Goal: Task Accomplishment & Management: Manage account settings

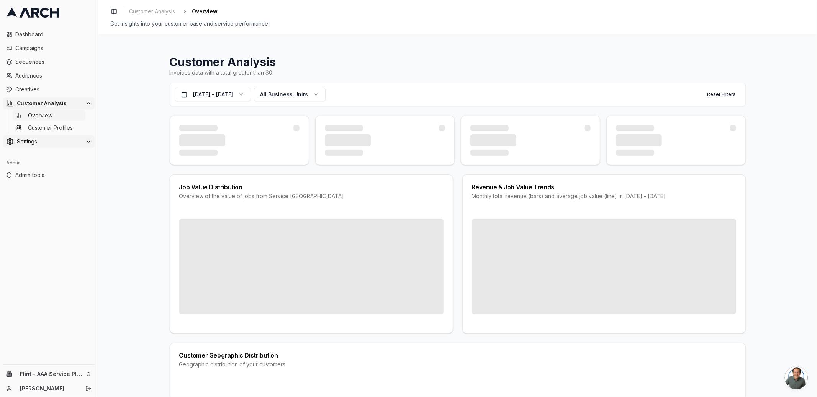
click at [83, 142] on div "Settings" at bounding box center [48, 142] width 85 height 8
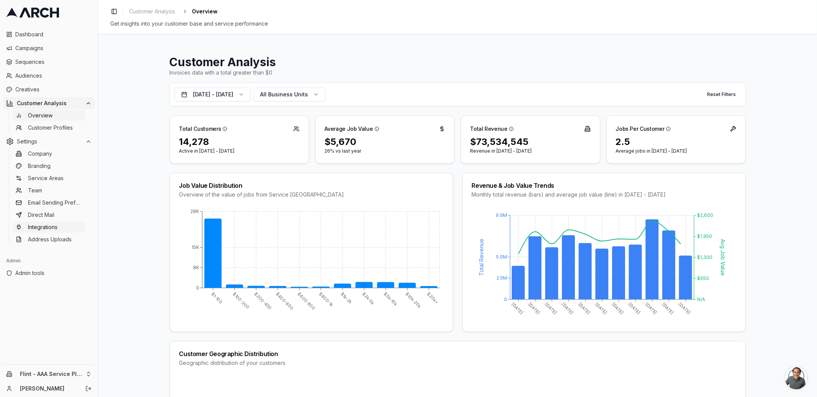
click at [65, 224] on link "Integrations" at bounding box center [49, 227] width 73 height 11
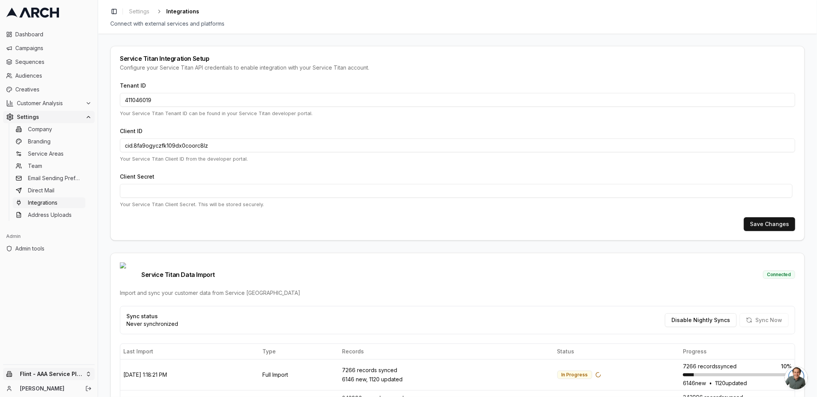
click at [71, 372] on html "Dashboard Campaigns Sequences Audiences Creatives Customer Analysis Settings Co…" at bounding box center [408, 198] width 817 height 397
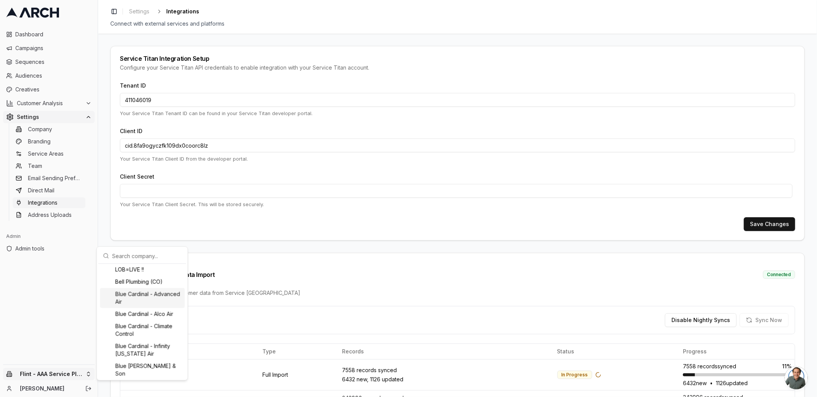
scroll to position [47, 0]
click at [118, 258] on input "text" at bounding box center [146, 255] width 69 height 15
type input "flint"
click at [102, 227] on html "Dashboard Campaigns Sequences Audiences Creatives Customer Analysis Settings Co…" at bounding box center [408, 198] width 817 height 397
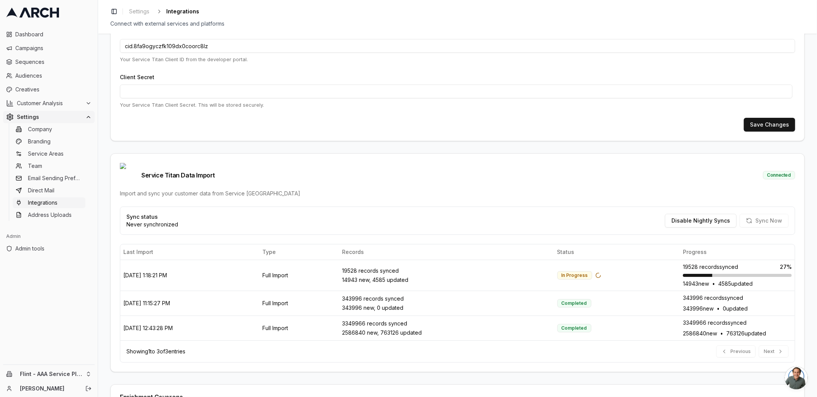
scroll to position [102, 0]
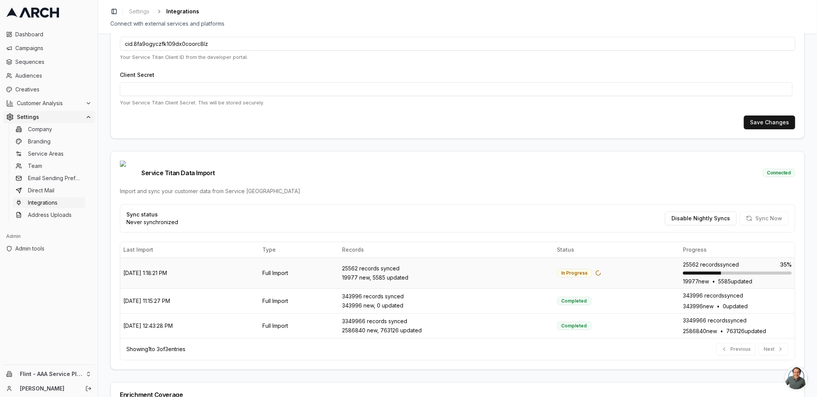
click at [178, 259] on td "10/13/2025, 1:18:21 PM" at bounding box center [189, 273] width 139 height 31
click at [175, 259] on td "10/13/2025, 1:18:21 PM" at bounding box center [189, 273] width 139 height 31
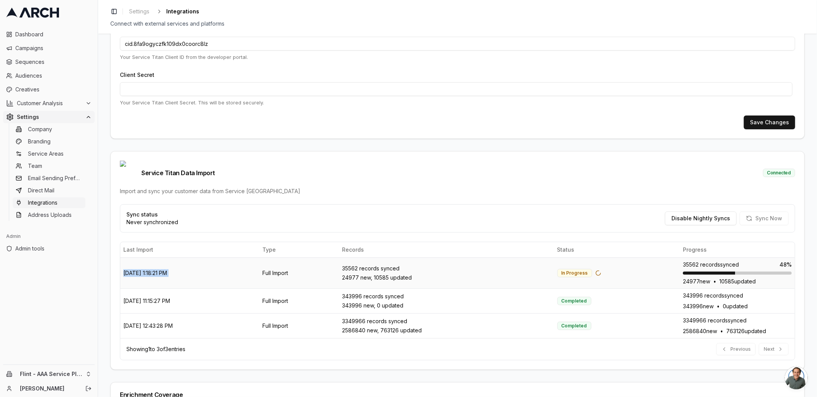
click at [175, 259] on td "10/13/2025, 1:18:21 PM" at bounding box center [189, 273] width 139 height 31
click at [174, 259] on td "10/13/2025, 1:18:21 PM" at bounding box center [189, 273] width 139 height 31
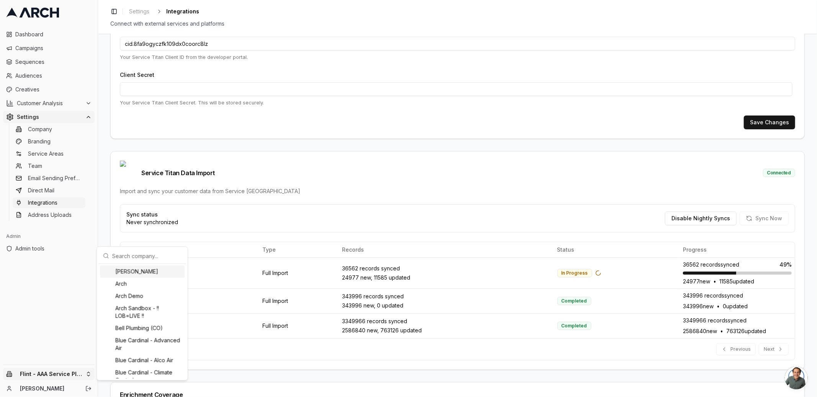
click at [86, 376] on html "Dashboard Campaigns Sequences Audiences Creatives Customer Analysis Settings Co…" at bounding box center [408, 198] width 817 height 397
click at [133, 312] on div "Flint - As You Wish Electric" at bounding box center [142, 305] width 85 height 12
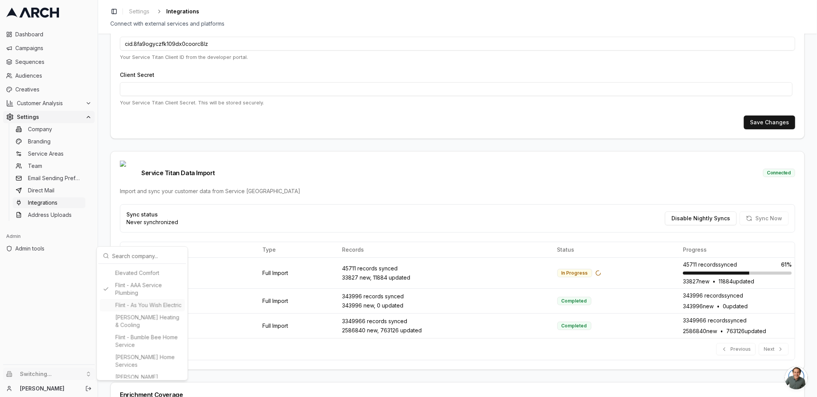
type input "435875483"
type input "cid.wlv8k8ko5z01eeewhtmufb2kd"
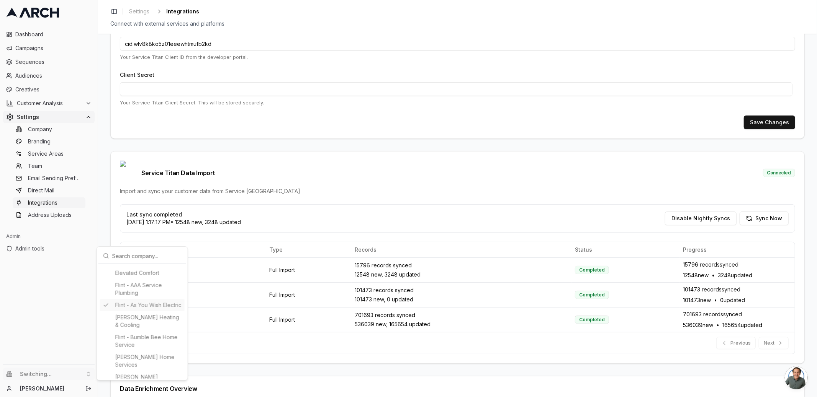
click at [106, 236] on html "Dashboard Campaigns Sequences Audiences Creatives Customer Analysis Settings Co…" at bounding box center [408, 198] width 817 height 397
